Goal: Transaction & Acquisition: Purchase product/service

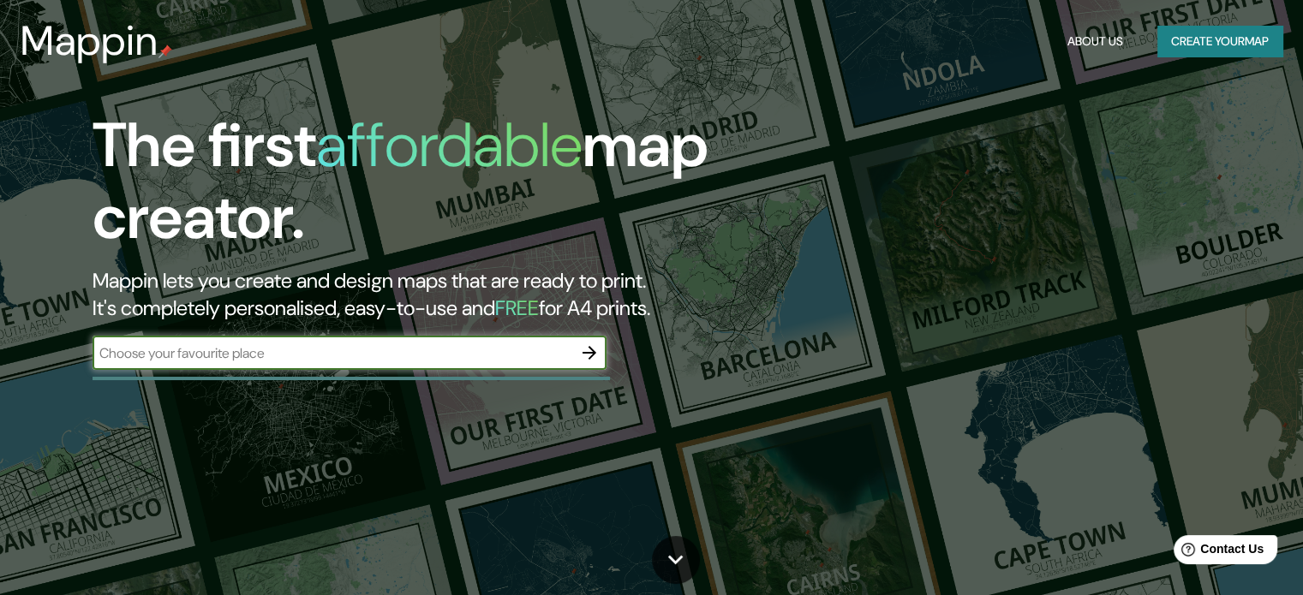
click at [348, 359] on input "text" at bounding box center [333, 354] width 480 height 20
type input "sorocaba"
click at [586, 349] on icon "button" at bounding box center [589, 353] width 21 height 21
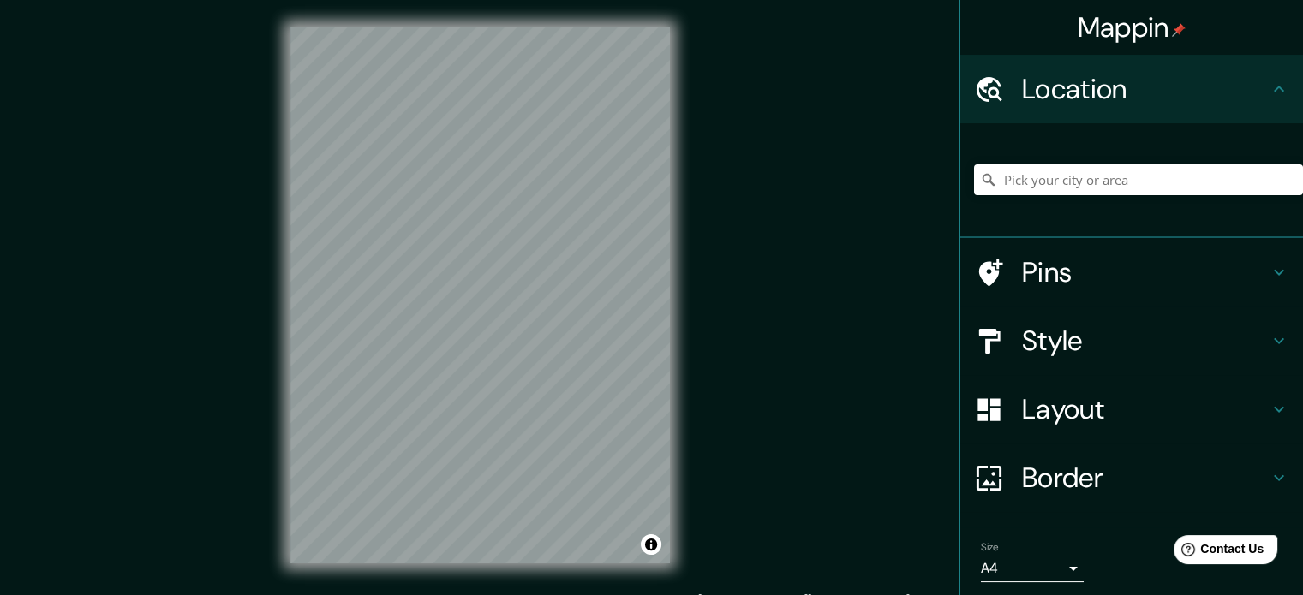
click at [685, 270] on div "© Mapbox © OpenStreetMap Improve this map" at bounding box center [480, 295] width 434 height 591
click at [1025, 169] on input "Pick your city or area" at bounding box center [1138, 179] width 329 height 31
click at [1043, 340] on h4 "Style" at bounding box center [1145, 341] width 247 height 34
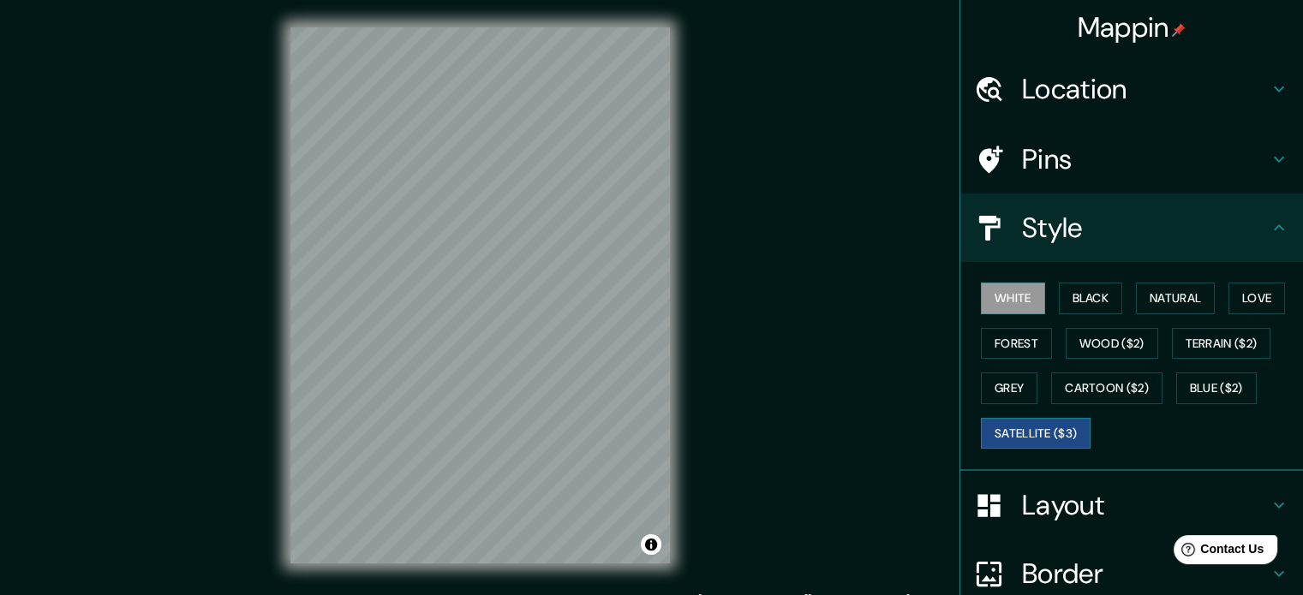
click at [1033, 435] on button "Satellite ($3)" at bounding box center [1036, 434] width 110 height 32
click at [1050, 92] on h4 "Location" at bounding box center [1145, 89] width 247 height 34
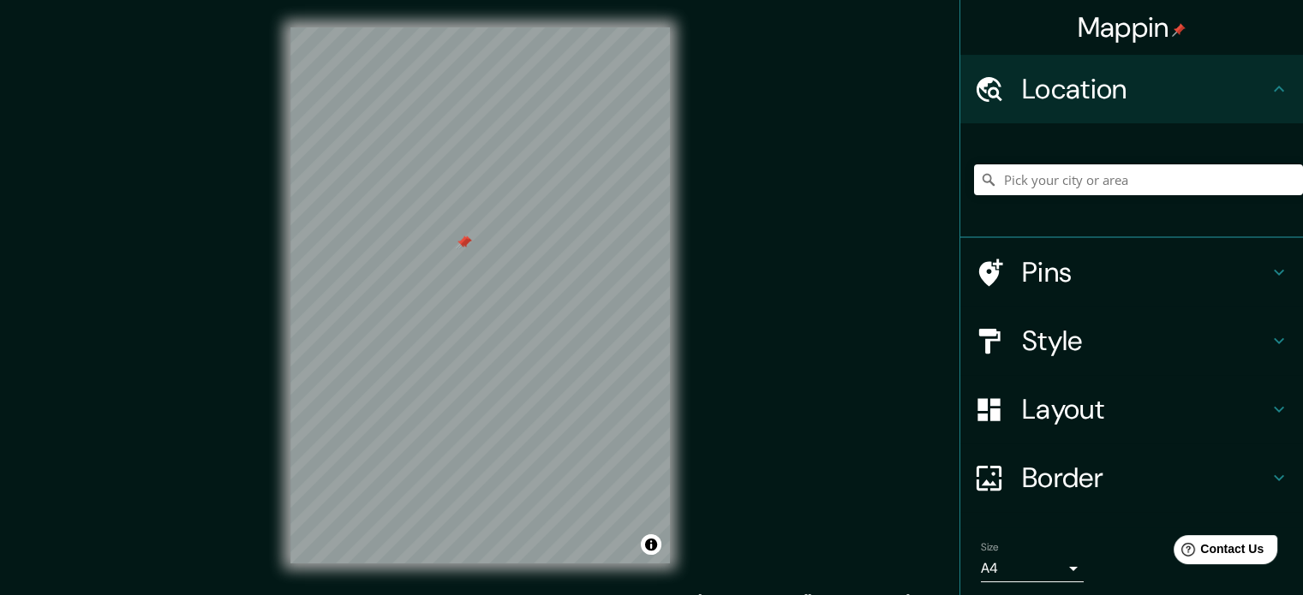
click at [1044, 339] on h4 "Style" at bounding box center [1145, 341] width 247 height 34
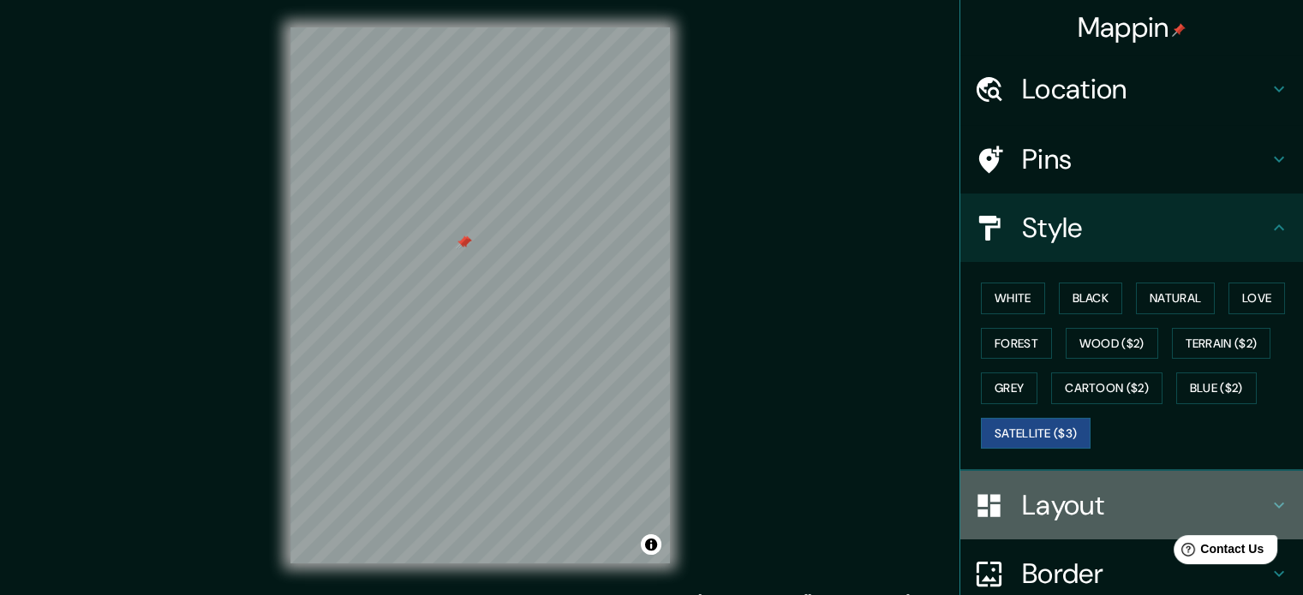
click at [1049, 509] on h4 "Layout" at bounding box center [1145, 505] width 247 height 34
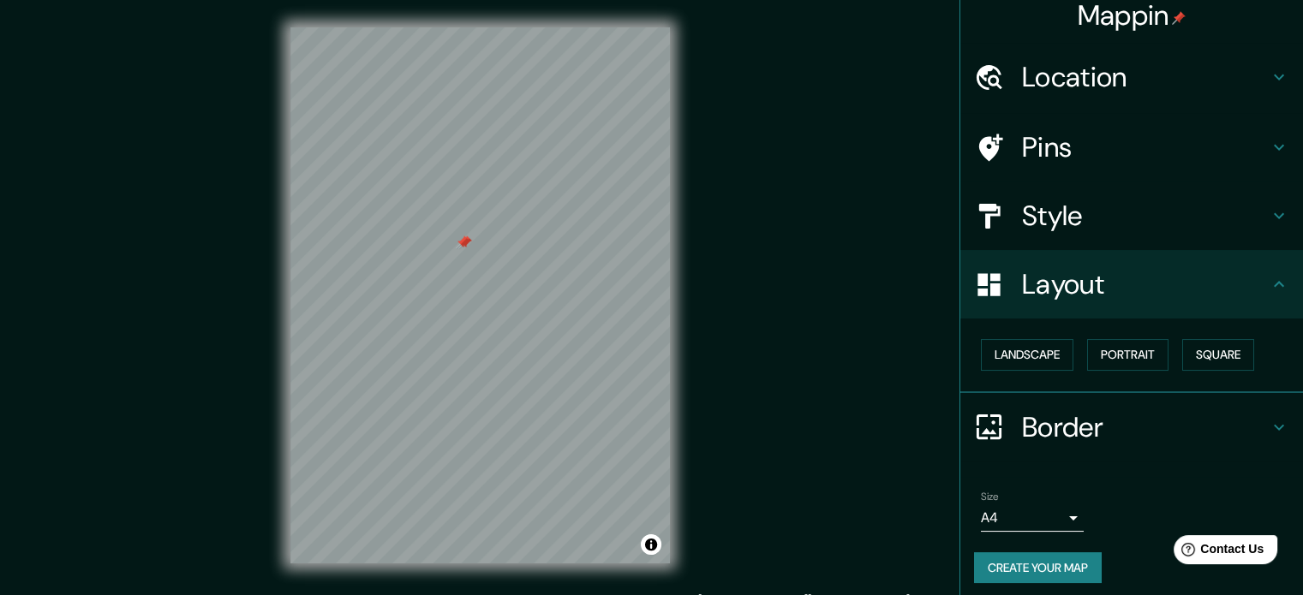
scroll to position [19, 0]
